Goal: Find specific page/section: Find specific page/section

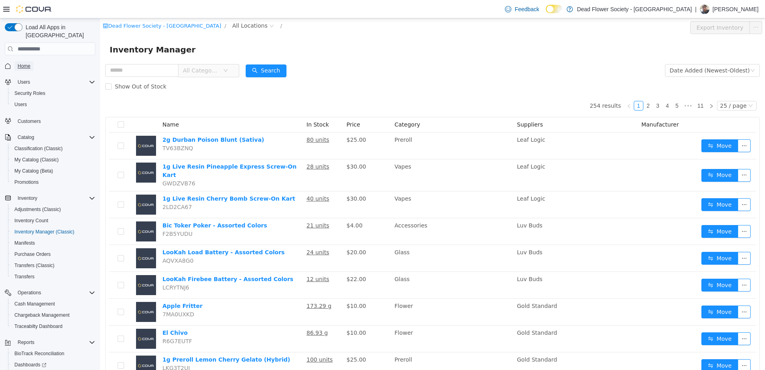
click at [16, 61] on link "Home" at bounding box center [23, 66] width 19 height 10
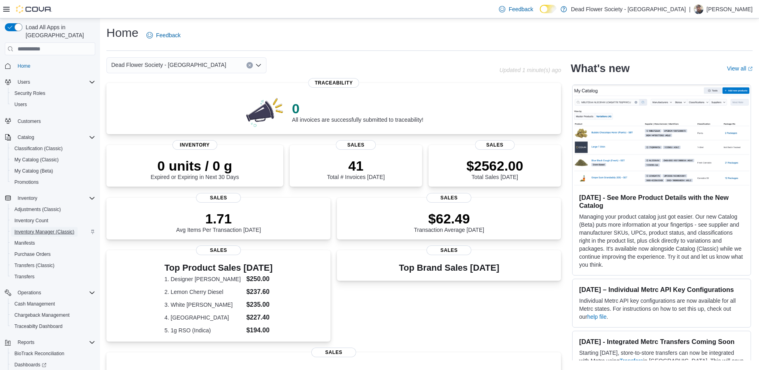
click at [56, 228] on span "Inventory Manager (Classic)" at bounding box center [44, 232] width 60 height 10
